Goal: Check status

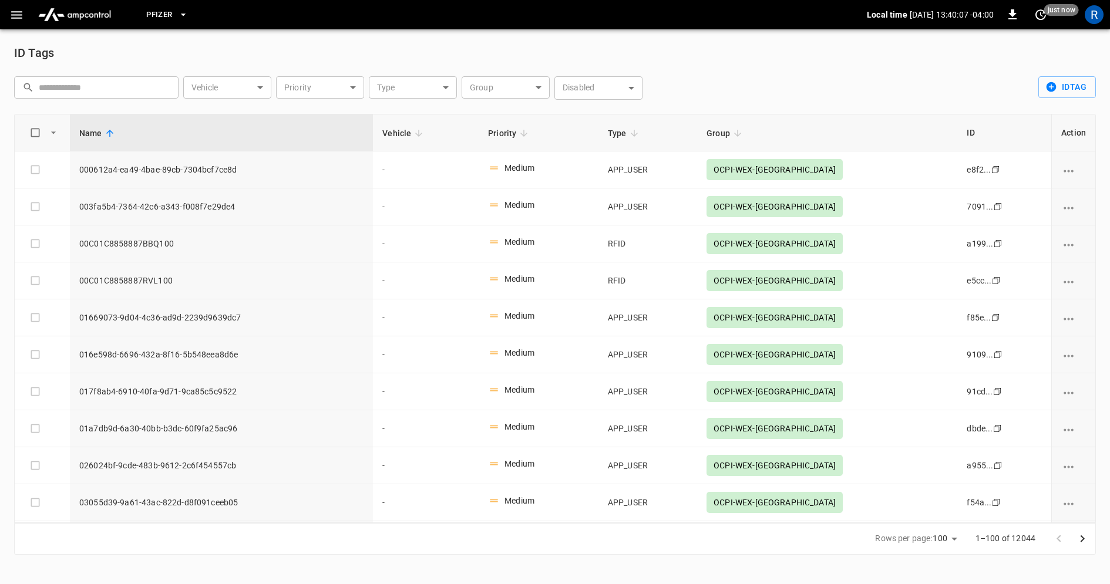
click at [433, 87] on body "Pfizer Local time [DATE] 13:40:07 -04:00 0 just now R ID Tags ​ ​ Vehicle ​ Veh…" at bounding box center [555, 284] width 1110 height 569
click at [519, 90] on div at bounding box center [555, 292] width 1110 height 584
click at [519, 90] on body "Pfizer Local time [DATE] 13:40:08 -04:00 0 just now R ID Tags ​ ​ Vehicle ​ Veh…" at bounding box center [555, 284] width 1110 height 569
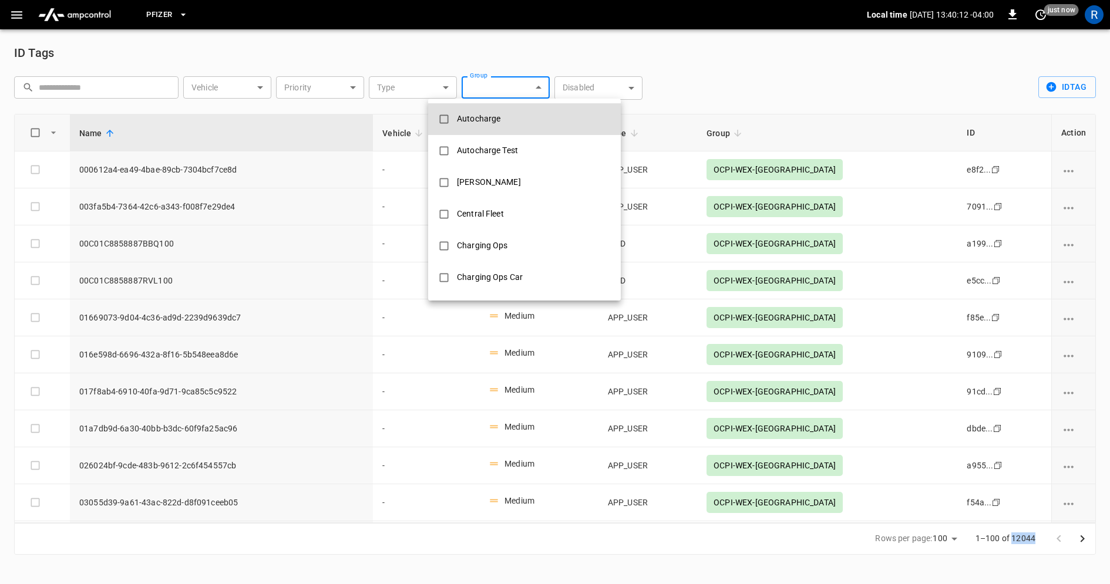
click at [494, 123] on div "Autocharge" at bounding box center [479, 119] width 58 height 22
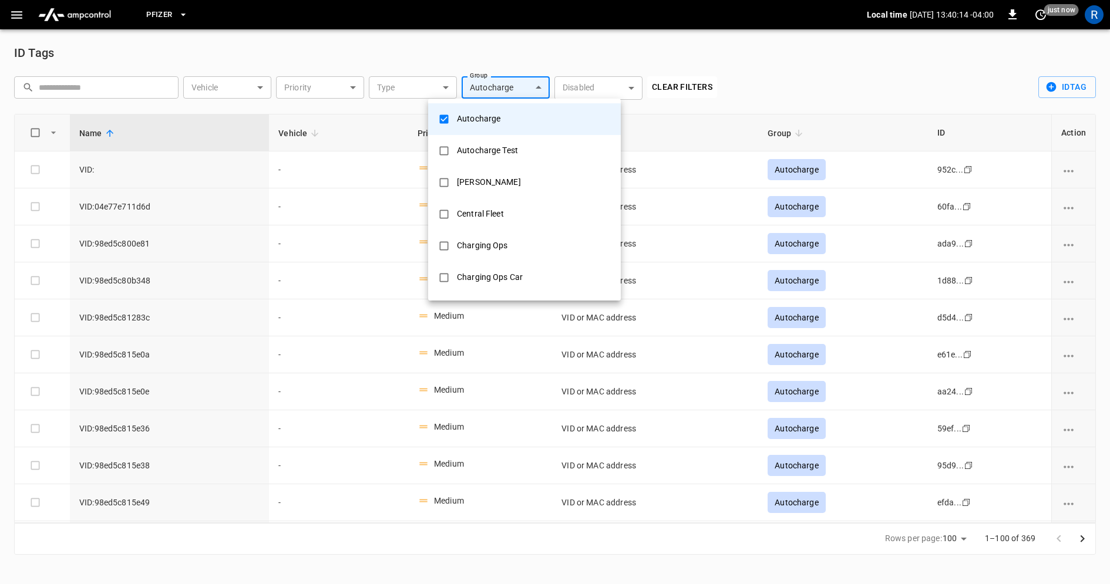
click at [773, 68] on div at bounding box center [555, 292] width 1110 height 584
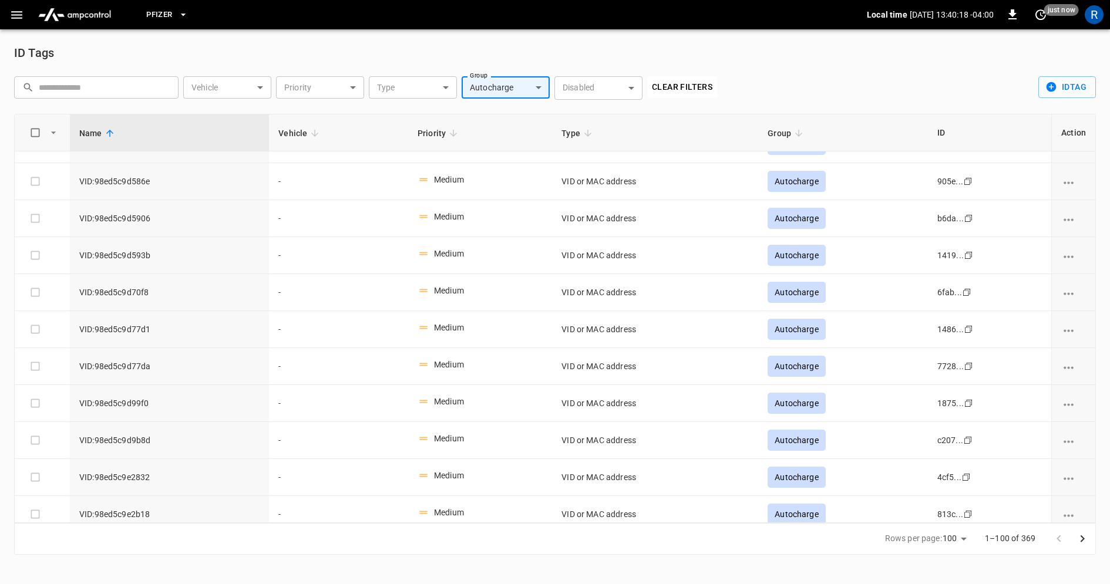
scroll to position [3304, 0]
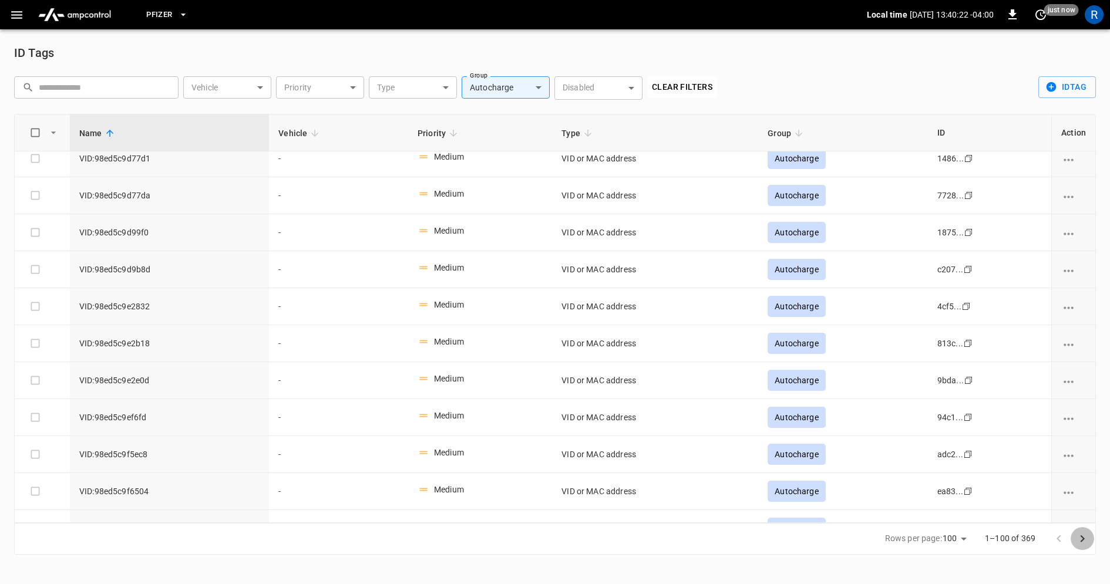
click at [1084, 540] on icon "Go to next page" at bounding box center [1082, 539] width 14 height 14
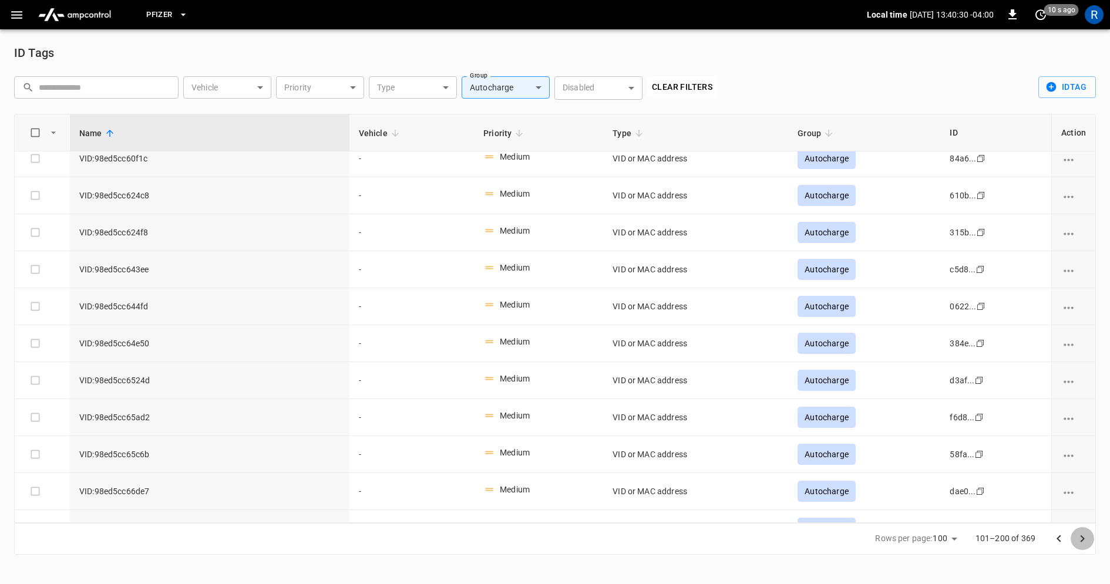
click at [1085, 539] on icon "Go to next page" at bounding box center [1082, 539] width 14 height 14
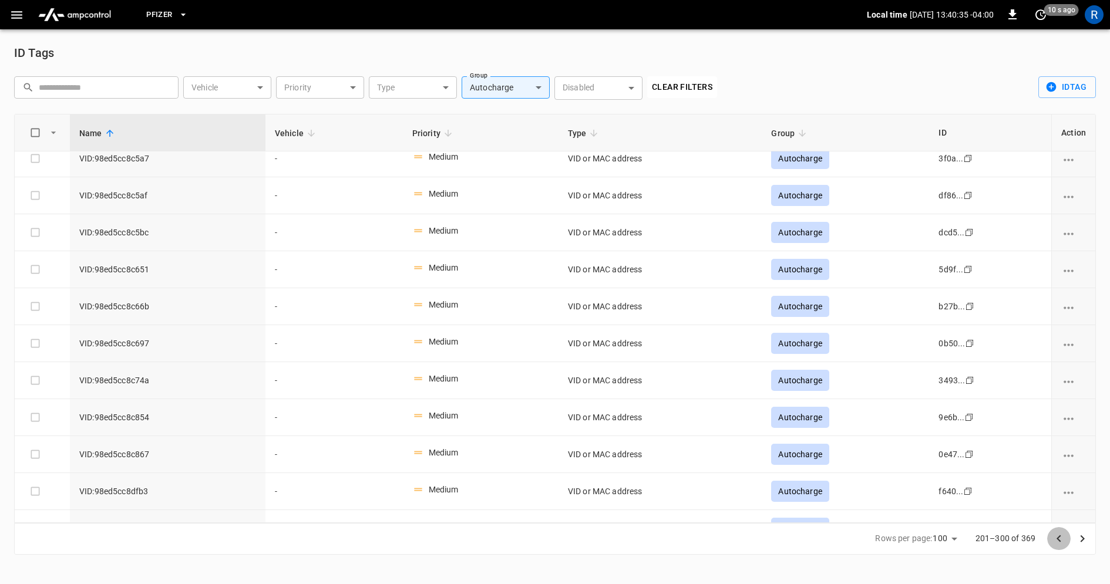
click at [1060, 544] on icon "Go to previous page" at bounding box center [1059, 539] width 14 height 14
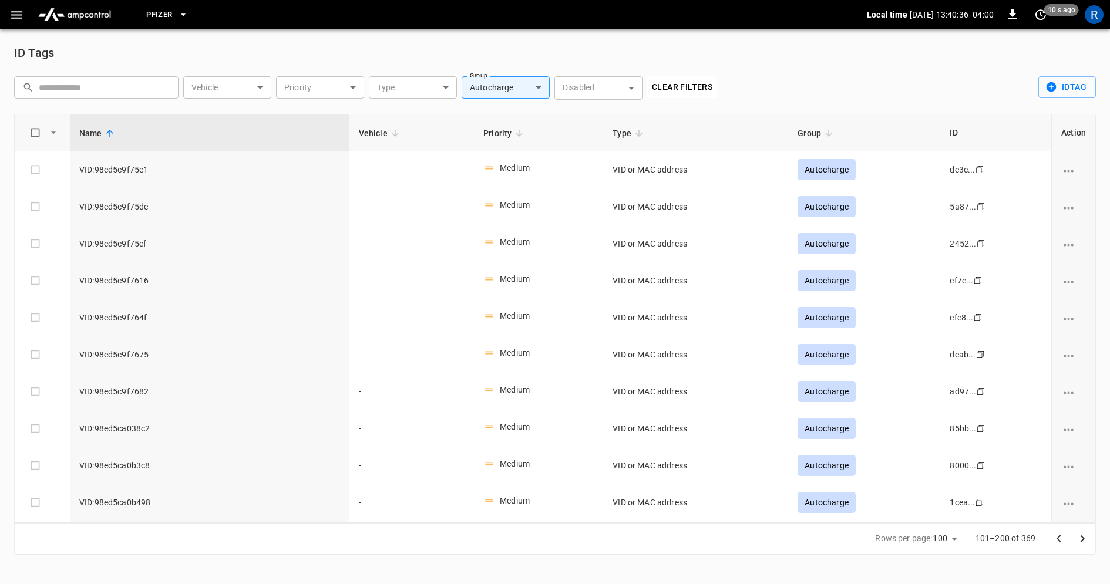
click at [1061, 545] on icon "Go to previous page" at bounding box center [1059, 539] width 14 height 14
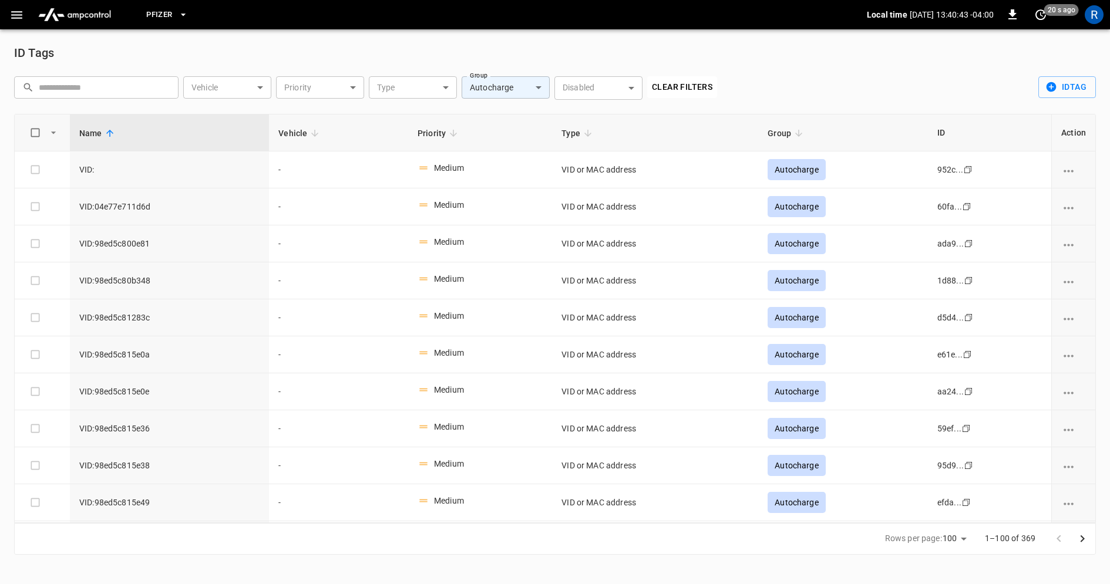
click at [514, 93] on body "**********" at bounding box center [555, 284] width 1110 height 569
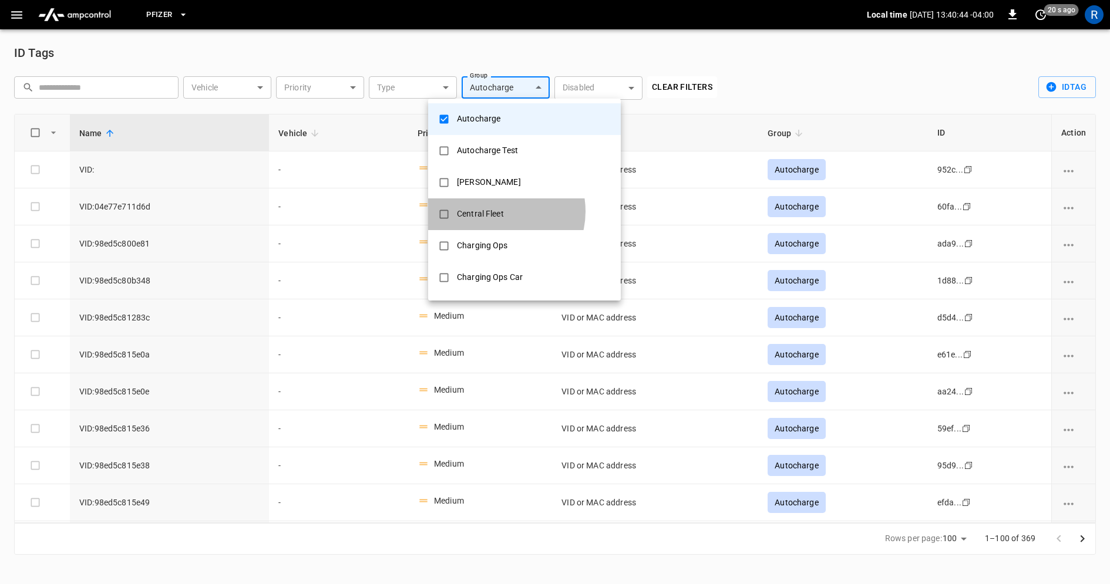
click at [498, 211] on div "Central Fleet" at bounding box center [480, 214] width 61 height 22
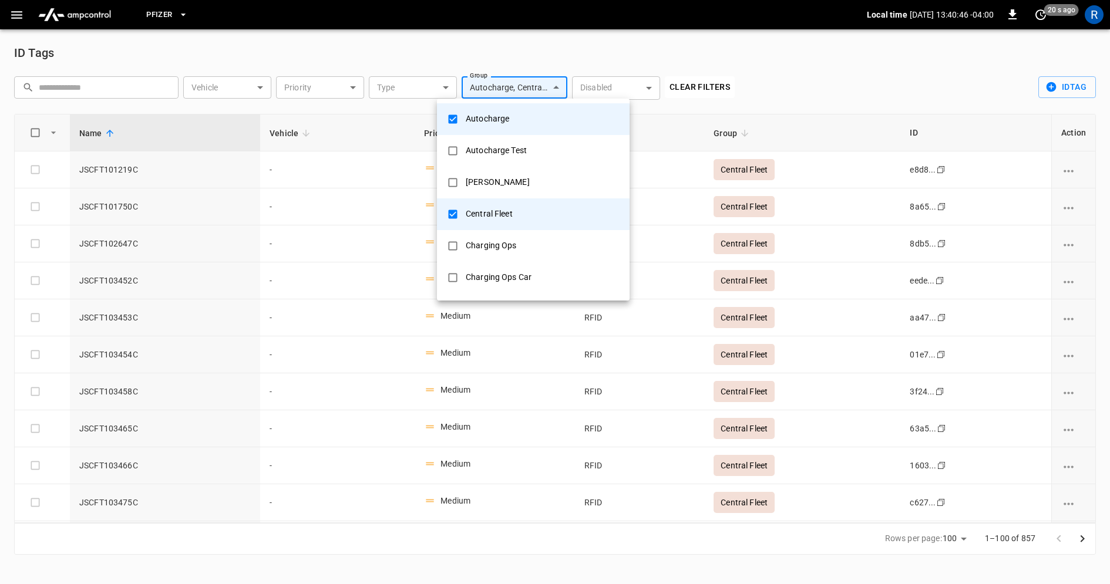
click at [430, 49] on div at bounding box center [555, 292] width 1110 height 584
click at [529, 90] on body "**********" at bounding box center [555, 284] width 1110 height 569
type input "**********"
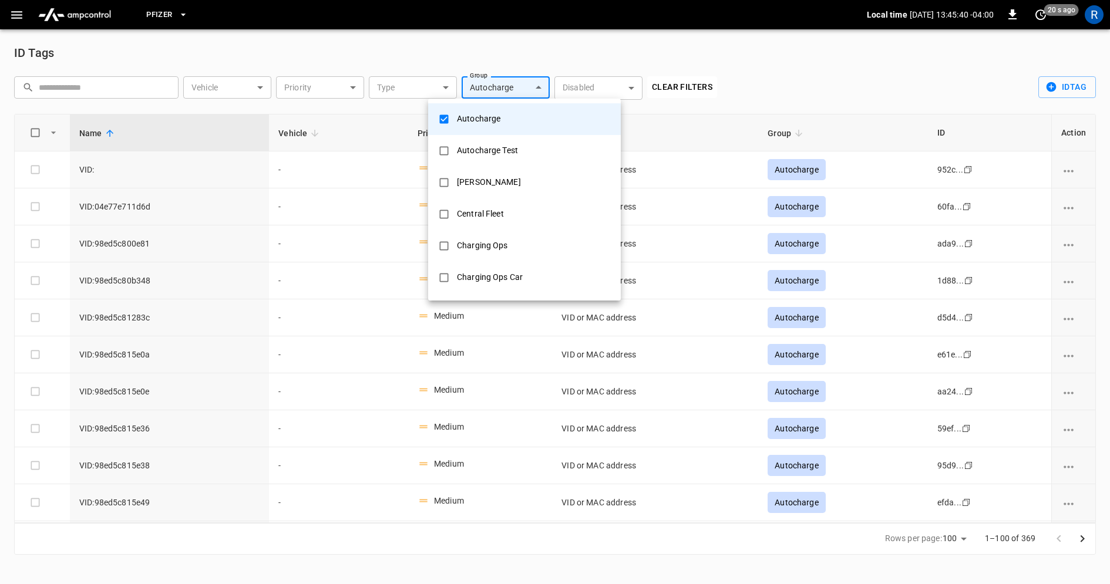
click at [792, 65] on div at bounding box center [555, 292] width 1110 height 584
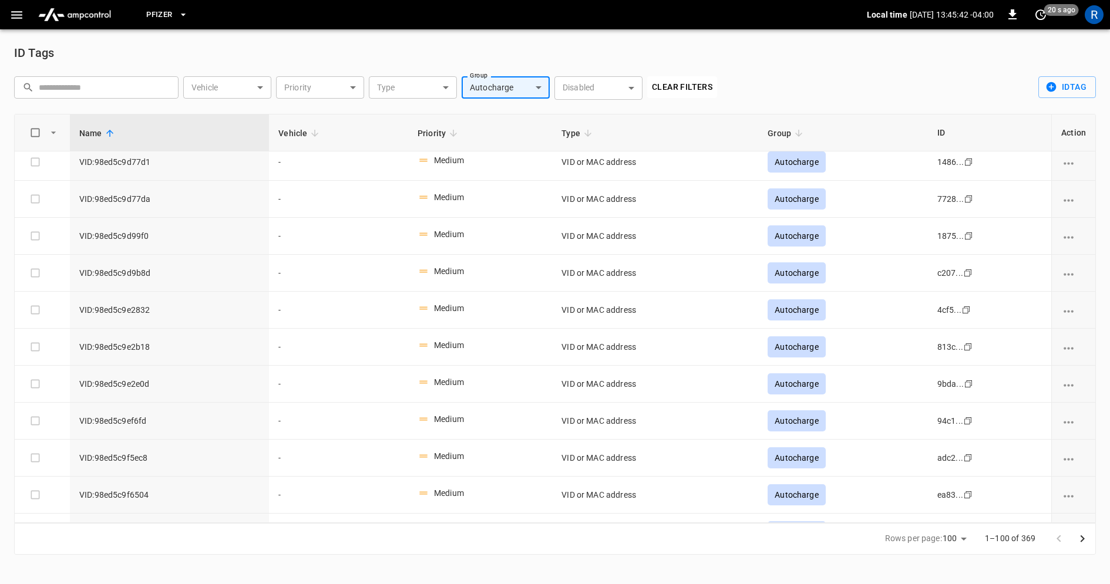
scroll to position [3304, 0]
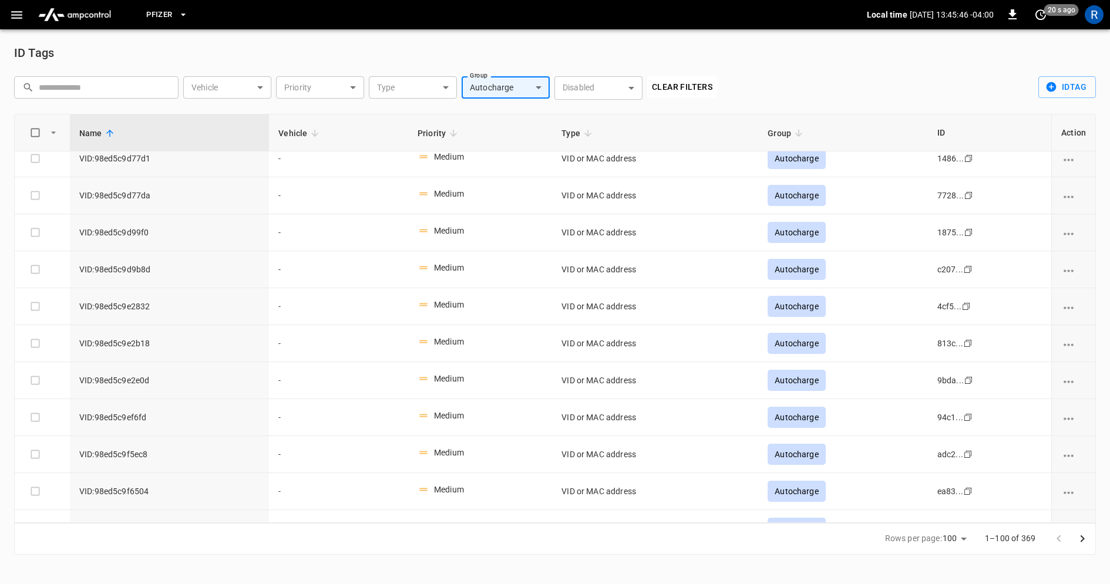
click at [1089, 538] on icon "Go to next page" at bounding box center [1082, 539] width 14 height 14
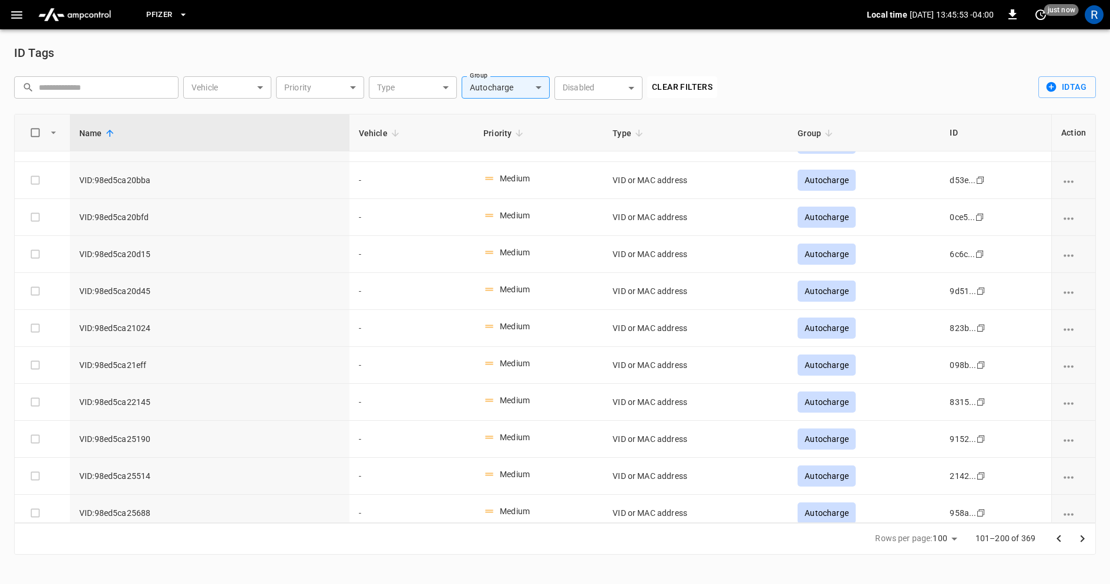
scroll to position [819, 0]
